Goal: Transaction & Acquisition: Purchase product/service

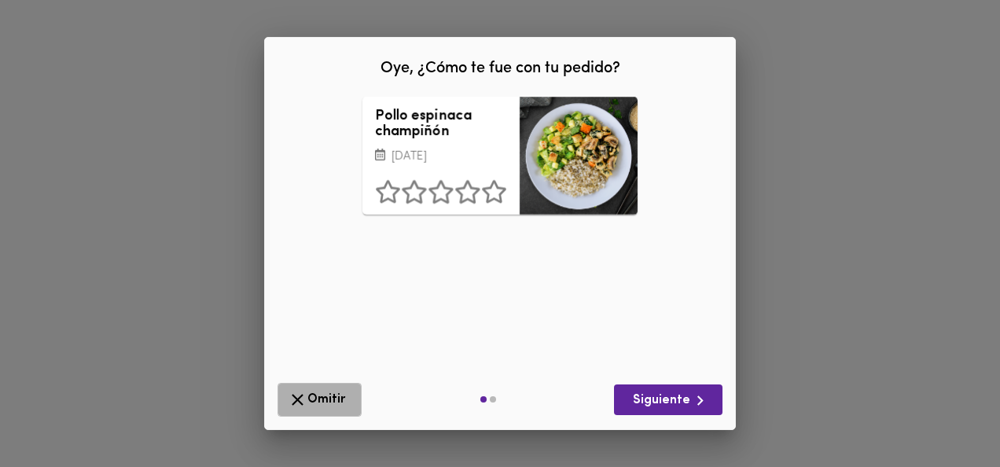
click at [310, 393] on span "Omitir" at bounding box center [320, 400] width 64 height 20
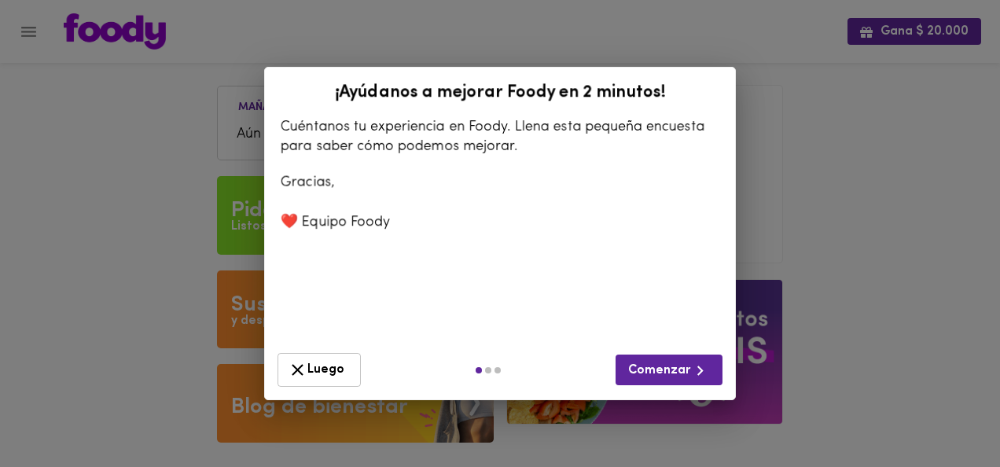
click at [329, 373] on span "Luego" at bounding box center [319, 370] width 63 height 20
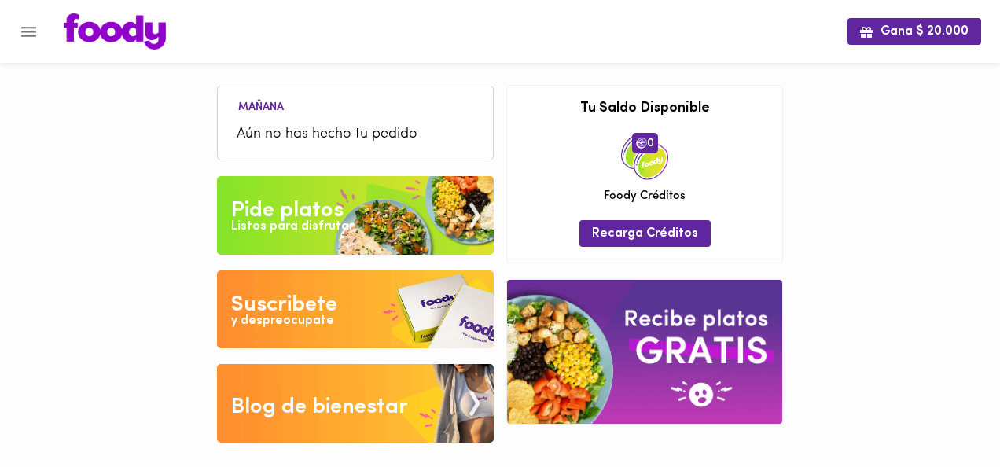
click at [399, 197] on img at bounding box center [355, 215] width 277 height 79
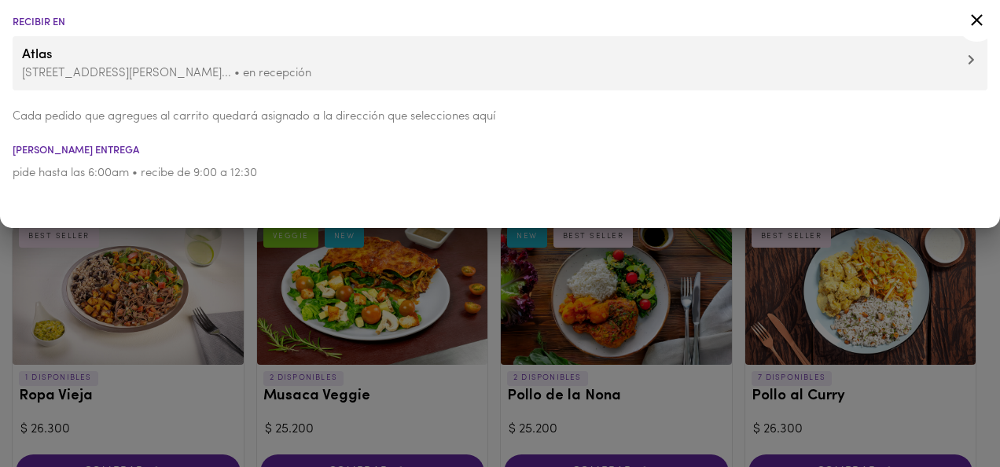
click at [976, 17] on icon at bounding box center [977, 20] width 20 height 20
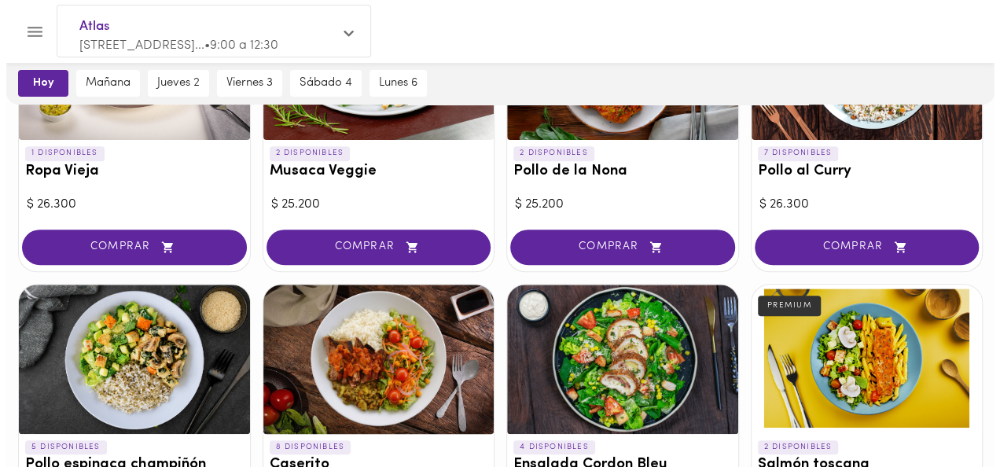
scroll to position [228, 0]
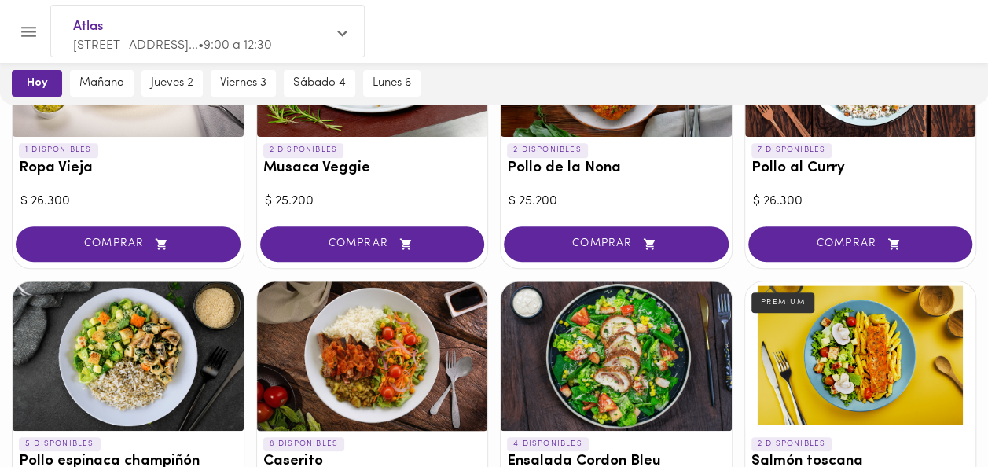
click at [827, 353] on div at bounding box center [860, 355] width 231 height 149
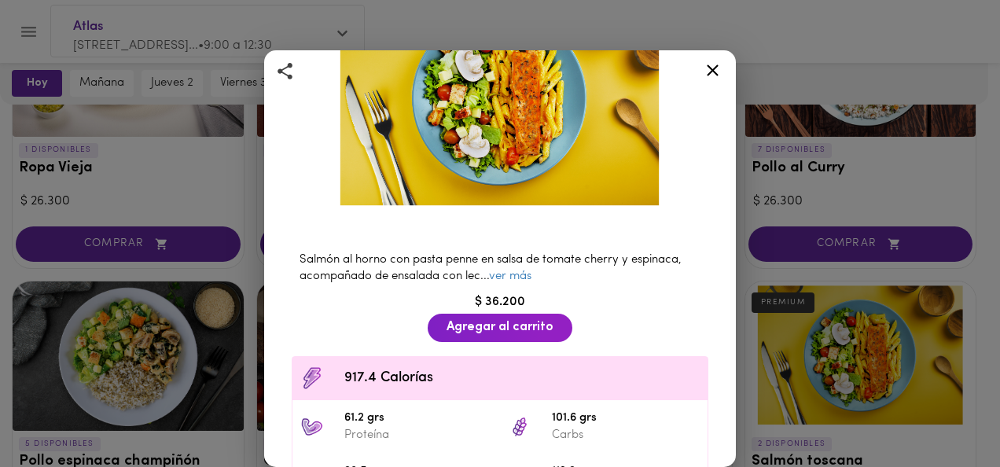
scroll to position [182, 0]
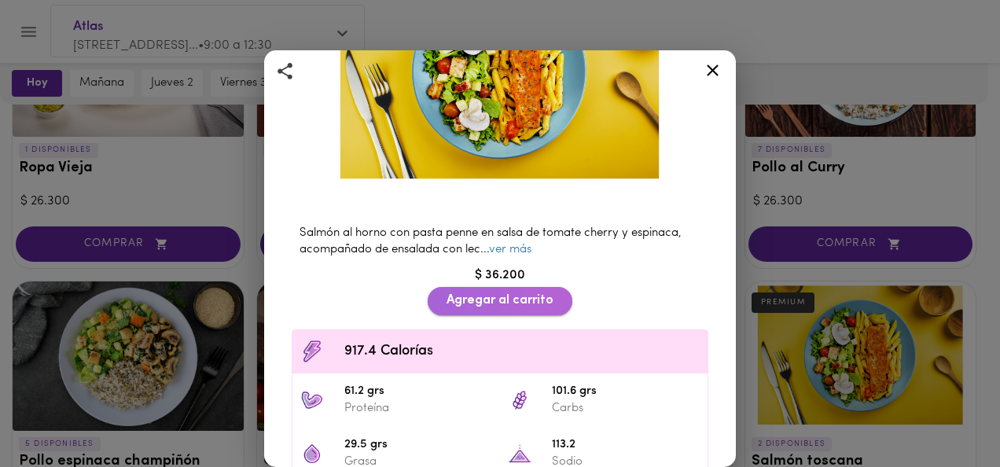
click at [530, 293] on span "Agregar al carrito" at bounding box center [499, 300] width 107 height 15
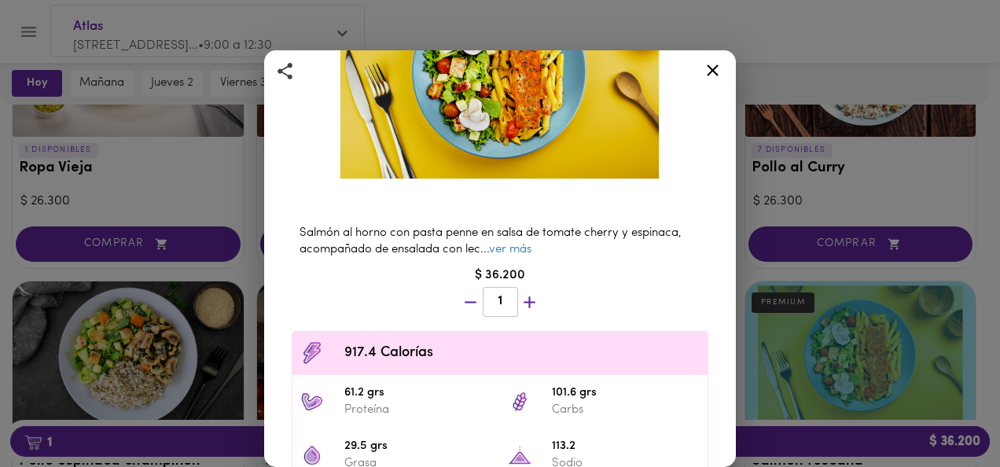
click at [713, 75] on icon at bounding box center [713, 71] width 20 height 20
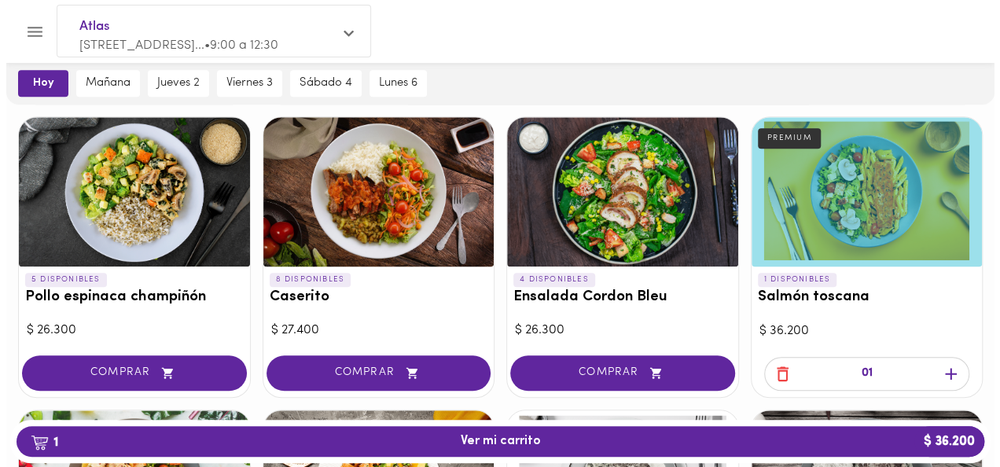
scroll to position [440, 0]
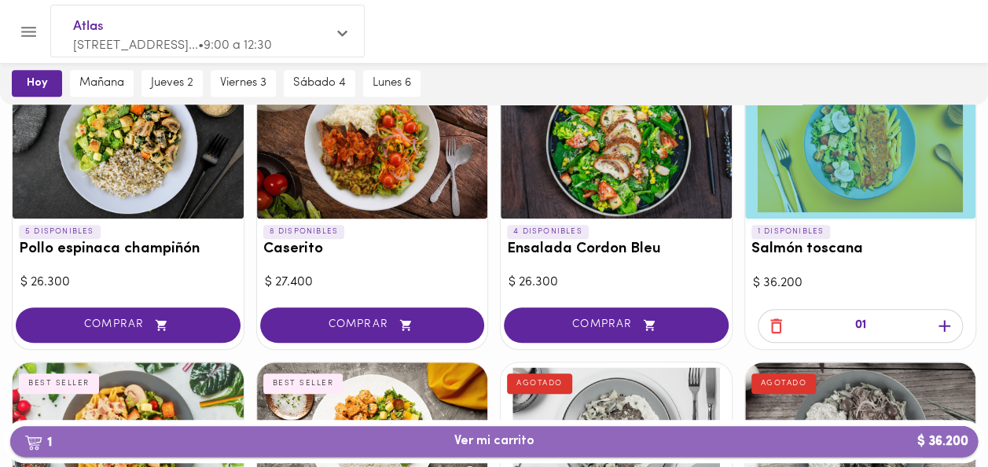
click at [479, 438] on span "1 Ver mi carrito $ 36.200" at bounding box center [494, 441] width 80 height 15
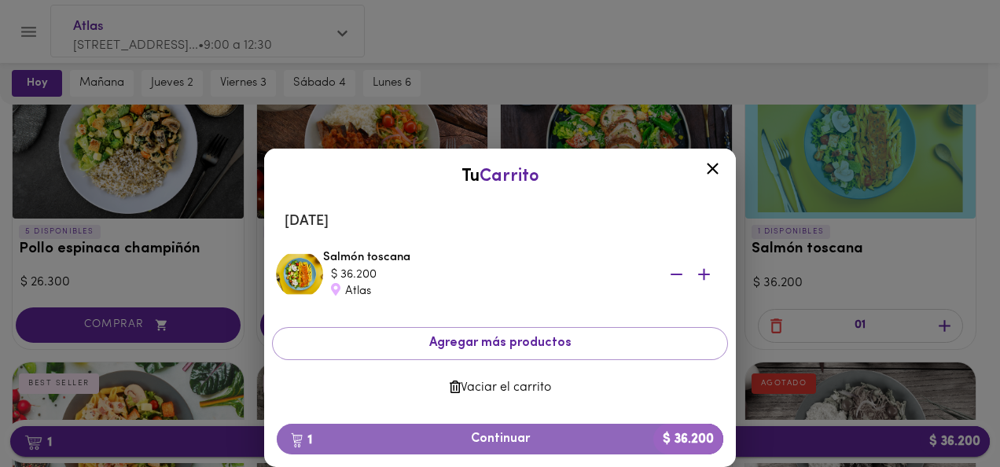
click at [479, 438] on span "1 Continuar $ 36.200" at bounding box center [499, 439] width 421 height 15
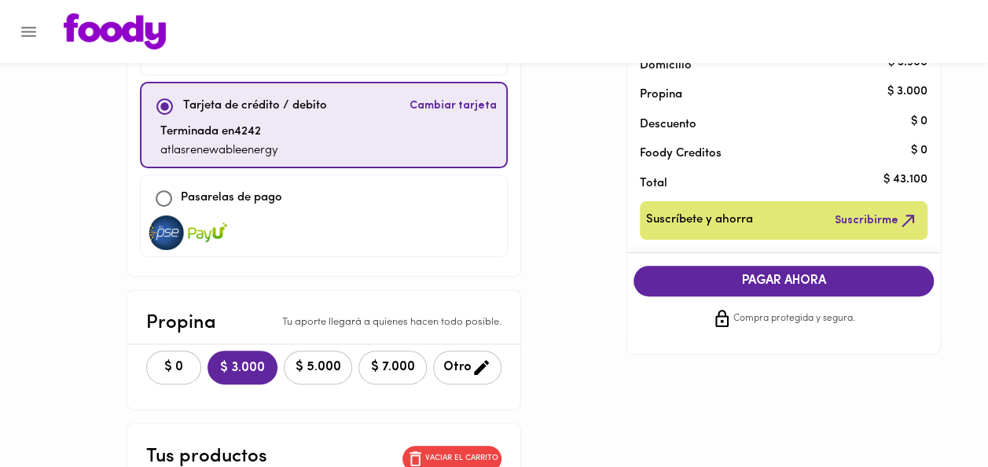
scroll to position [123, 0]
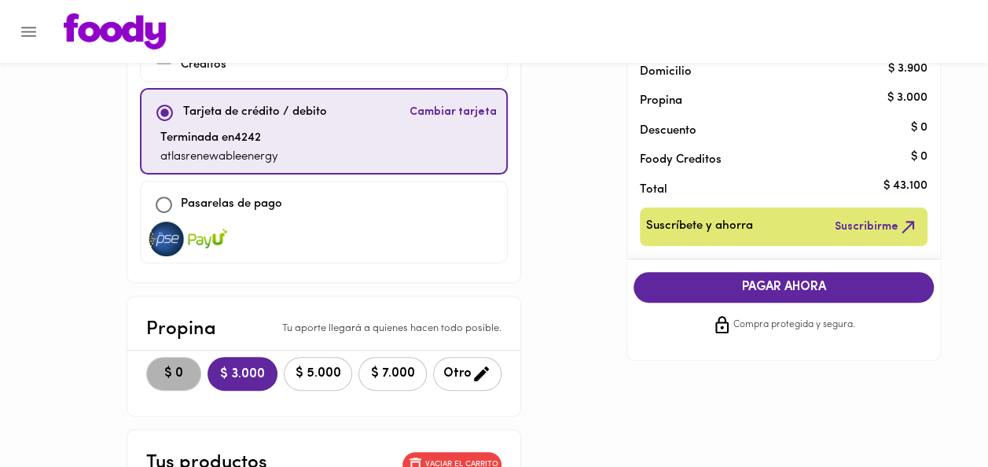
click at [156, 369] on span "$ 0" at bounding box center [173, 373] width 35 height 15
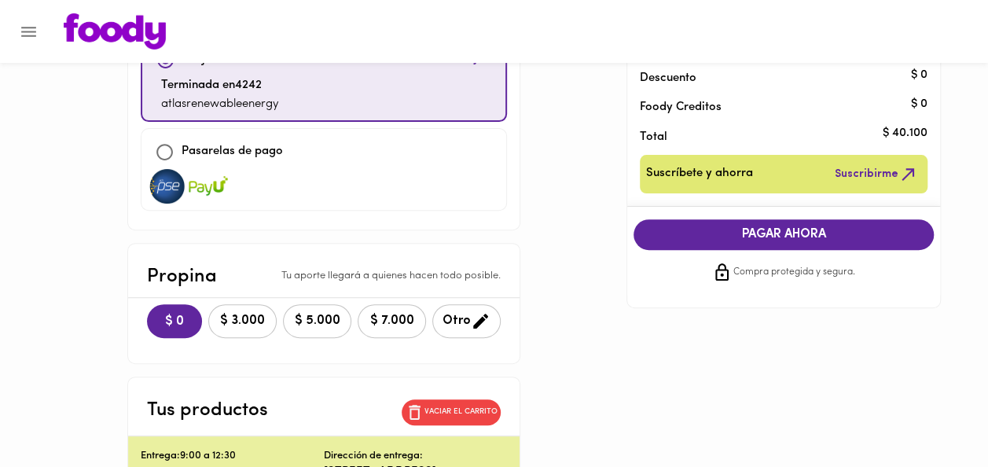
scroll to position [179, 0]
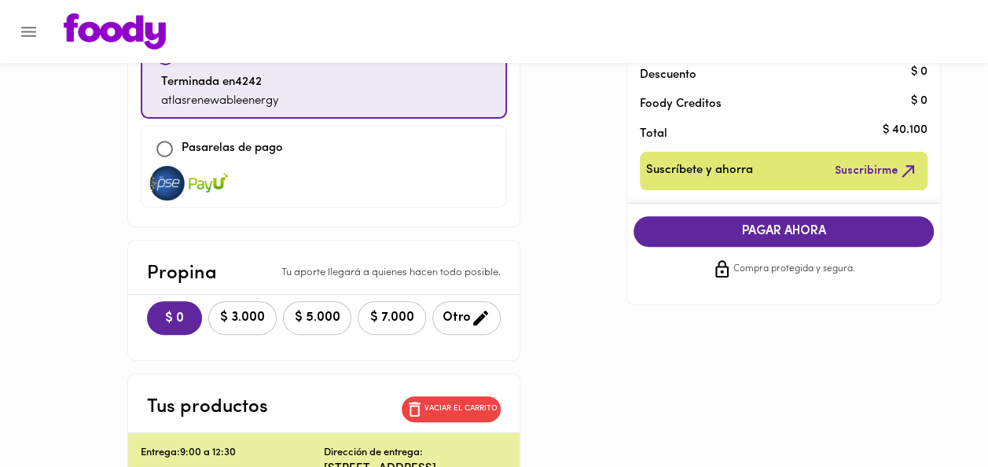
click at [844, 233] on span "PAGAR AHORA" at bounding box center [783, 231] width 269 height 15
